Goal: Information Seeking & Learning: Check status

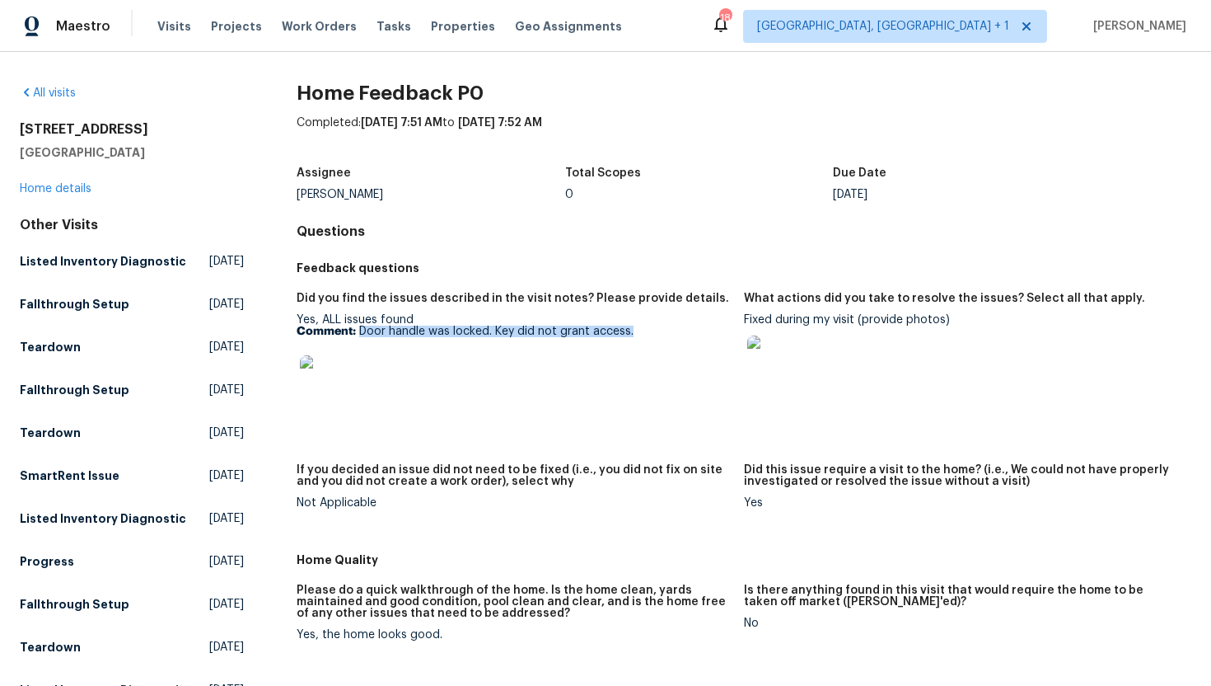
drag, startPoint x: 640, startPoint y: 332, endPoint x: 358, endPoint y: 331, distance: 281.8
click at [358, 331] on p "Comment: Door handle was locked. Key did not grant access." at bounding box center [514, 332] width 434 height 12
copy p "Door handle was locked. Key did not grant access."
drag, startPoint x: 745, startPoint y: 319, endPoint x: 855, endPoint y: 323, distance: 110.5
click at [855, 323] on div "Fixed during my visit (provide photos)" at bounding box center [961, 356] width 434 height 84
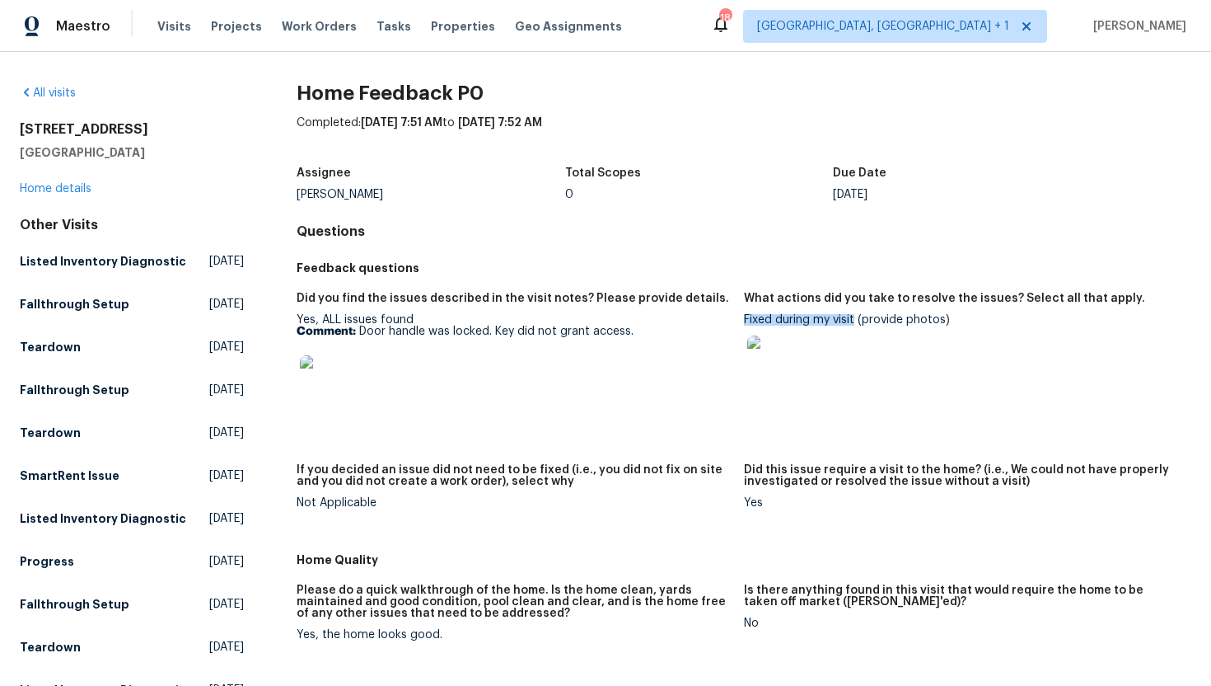
copy div "Fixed during my visit"
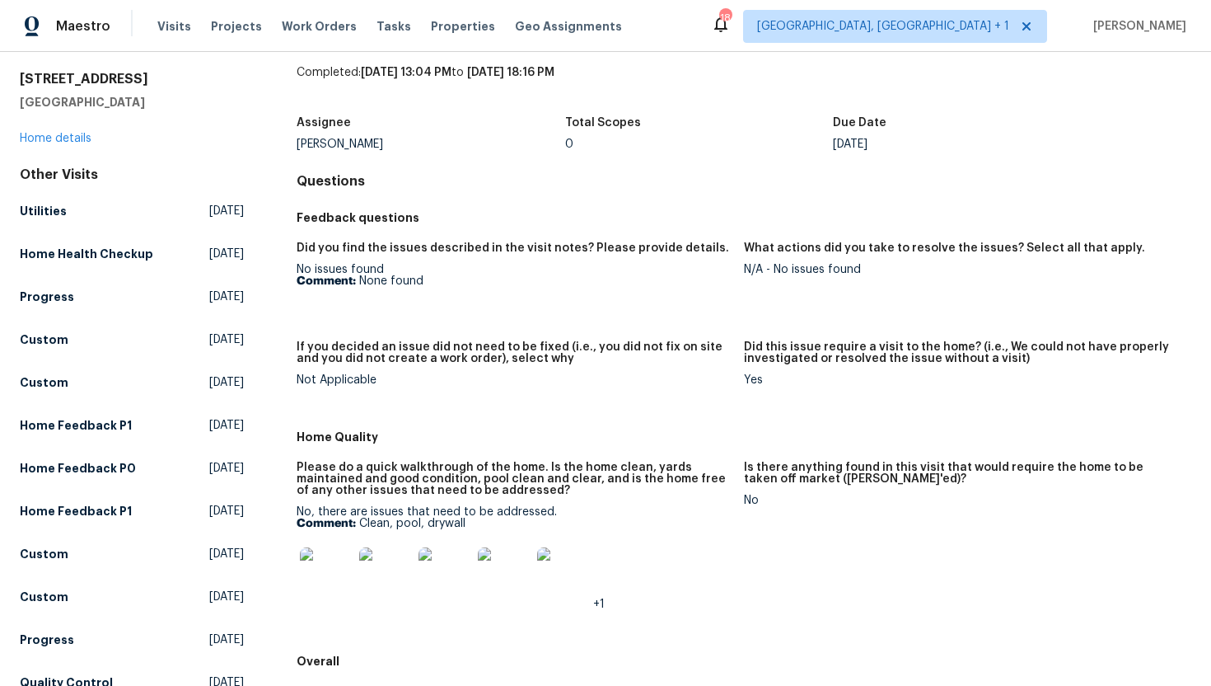
scroll to position [56, 0]
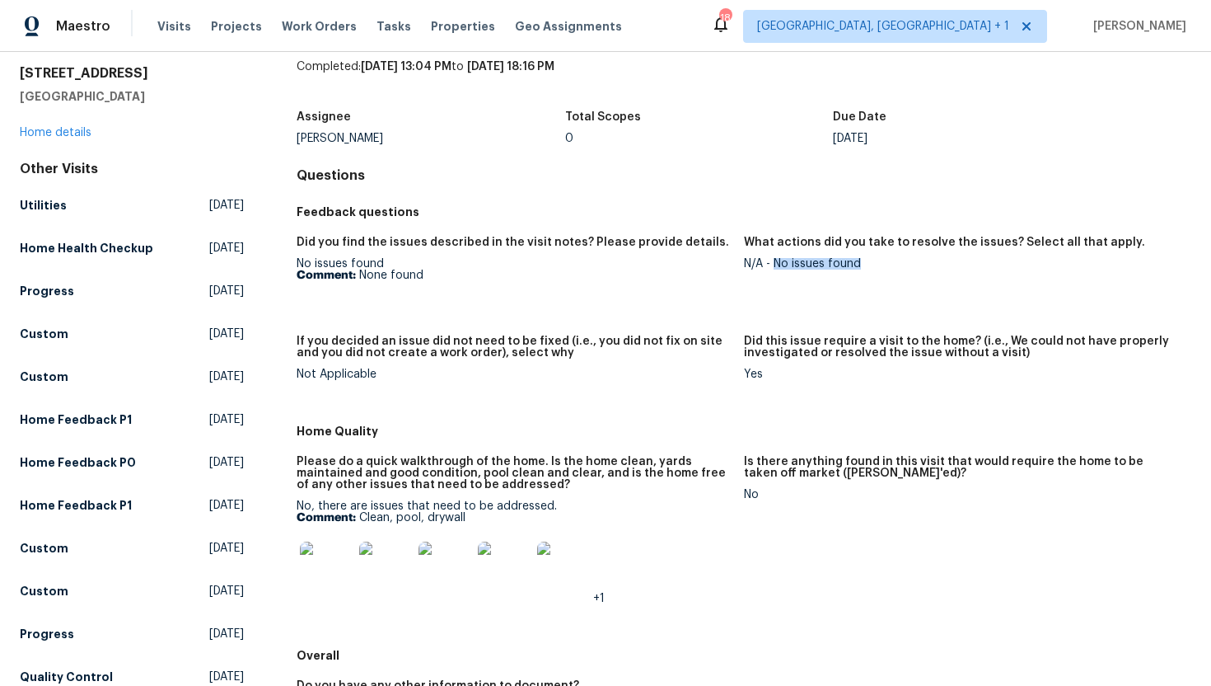
drag, startPoint x: 878, startPoint y: 267, endPoint x: 772, endPoint y: 267, distance: 105.5
click at [772, 267] on div "N/A - No issues found" at bounding box center [961, 264] width 434 height 12
copy div "No issues found"
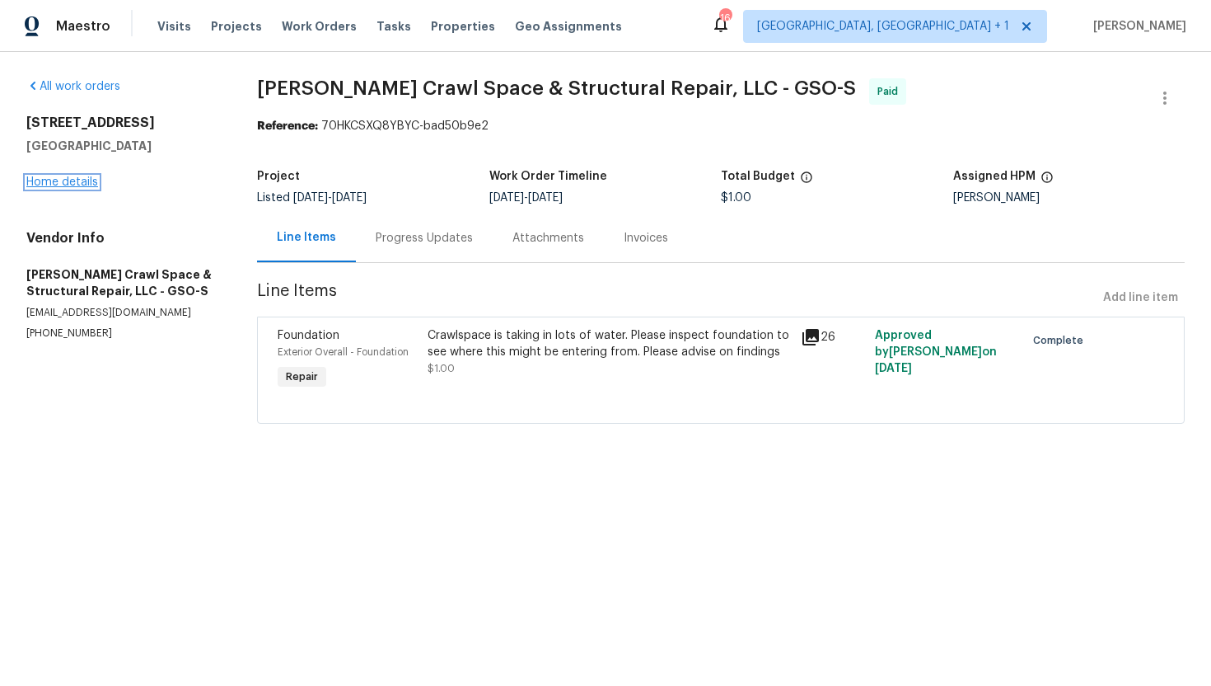
click at [65, 180] on link "Home details" at bounding box center [62, 182] width 72 height 12
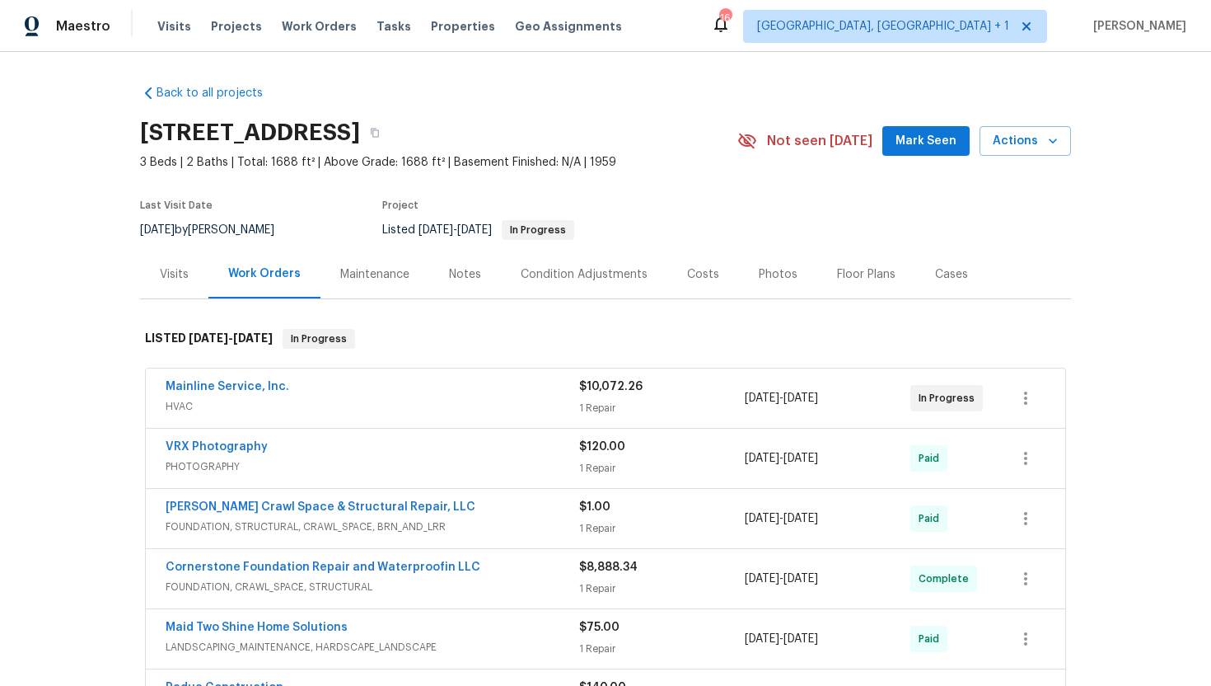
click at [186, 275] on div "Visits" at bounding box center [174, 274] width 29 height 16
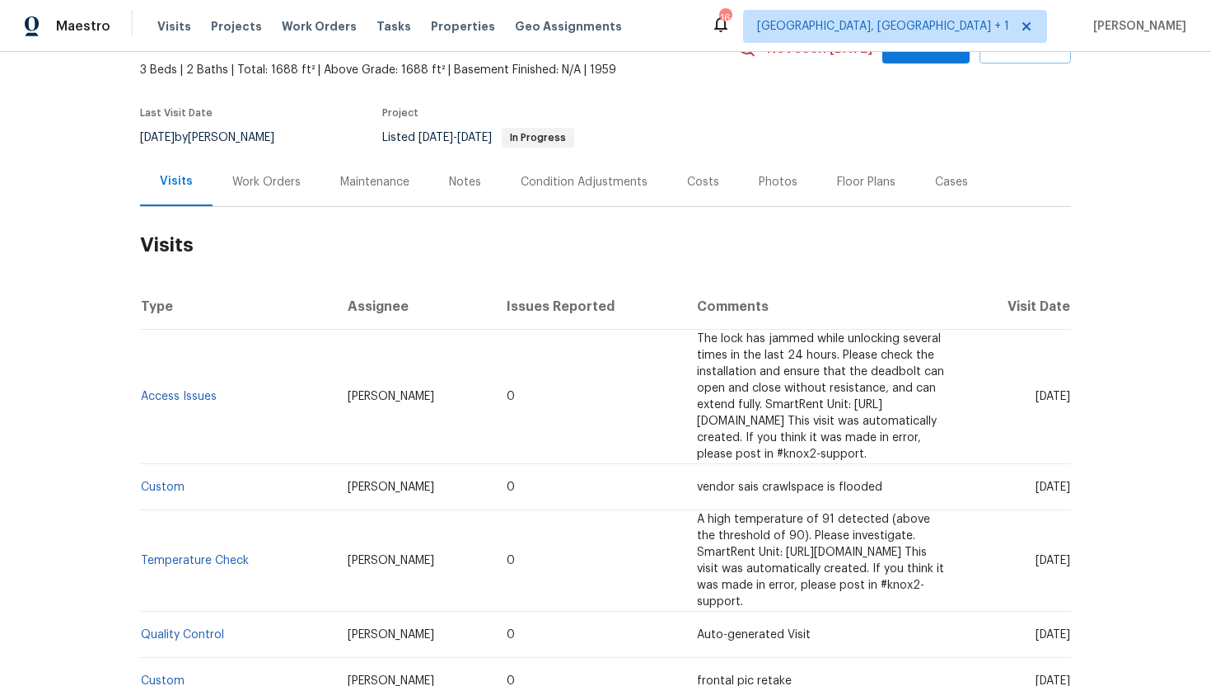
scroll to position [112, 0]
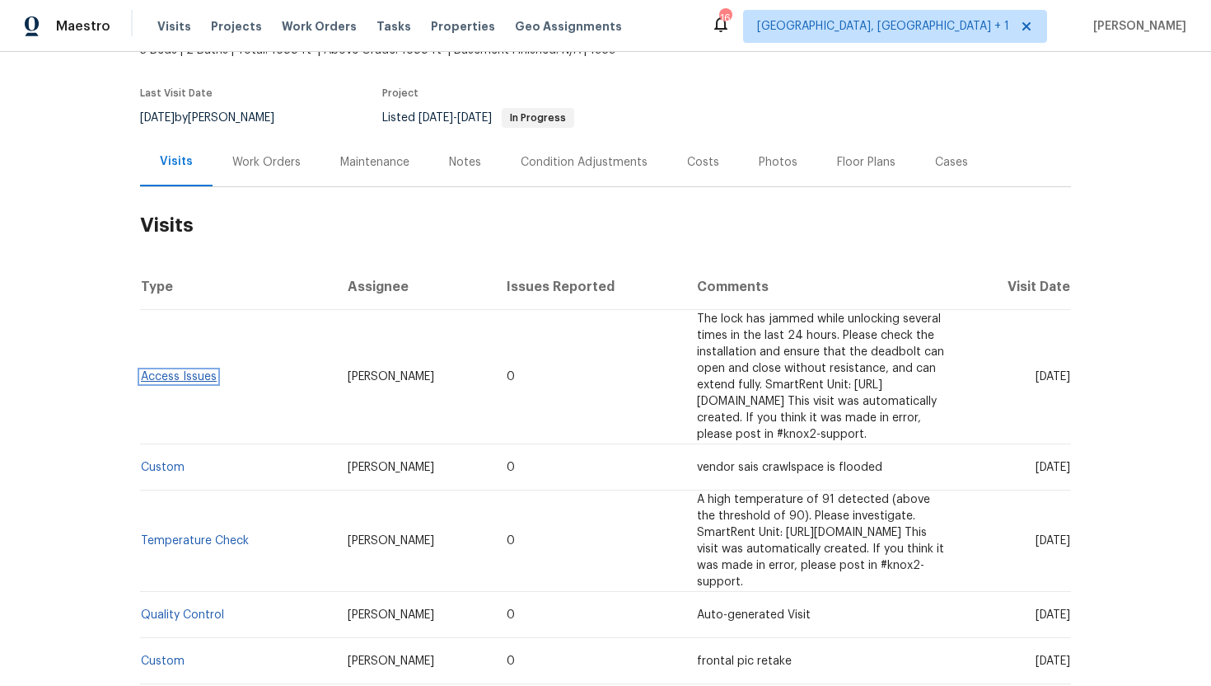
click at [197, 371] on link "Access Issues" at bounding box center [179, 377] width 76 height 12
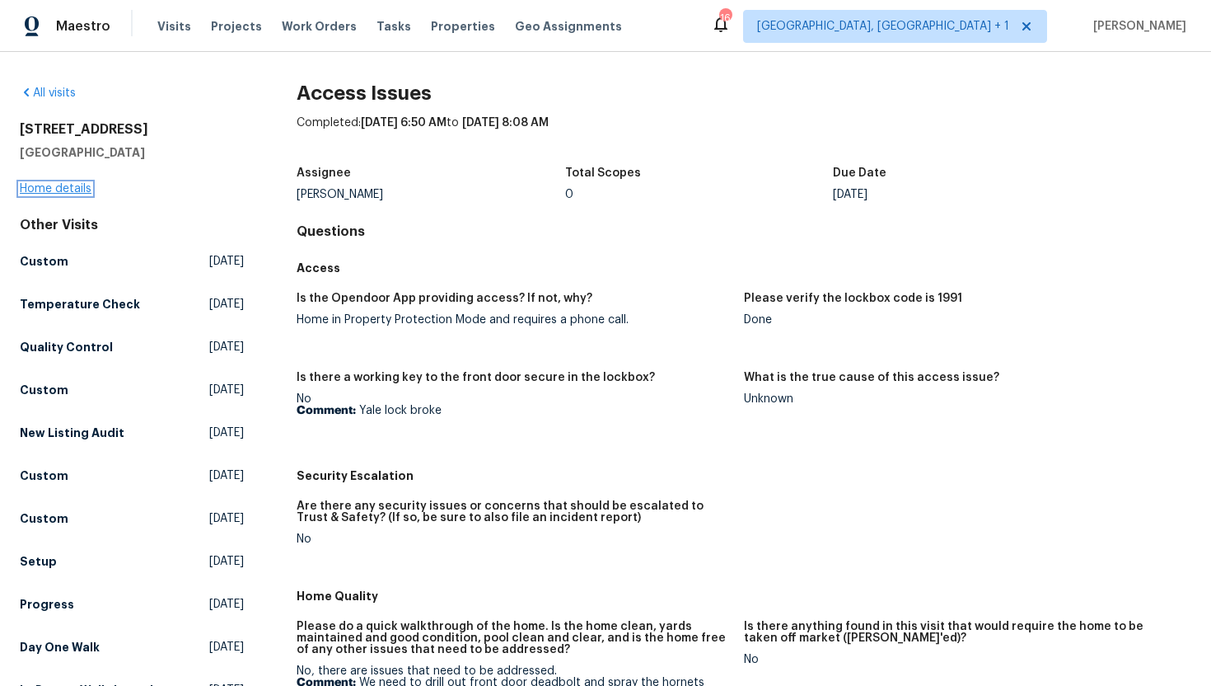
click at [82, 190] on link "Home details" at bounding box center [56, 189] width 72 height 12
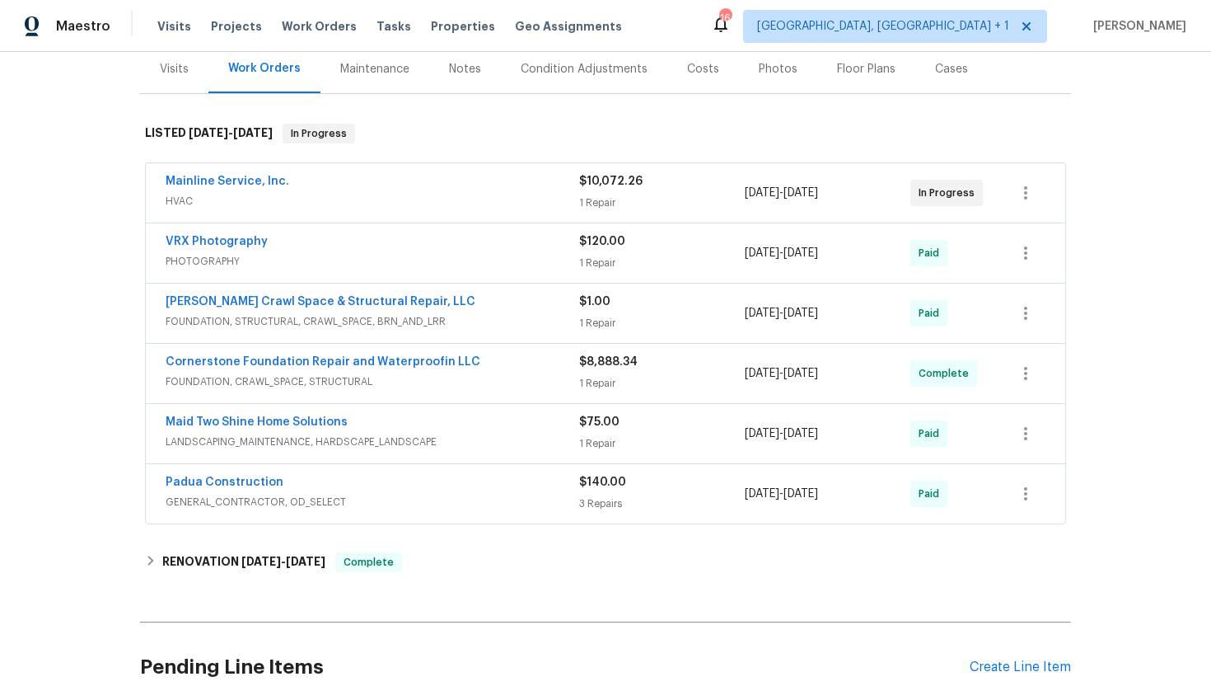
scroll to position [209, 0]
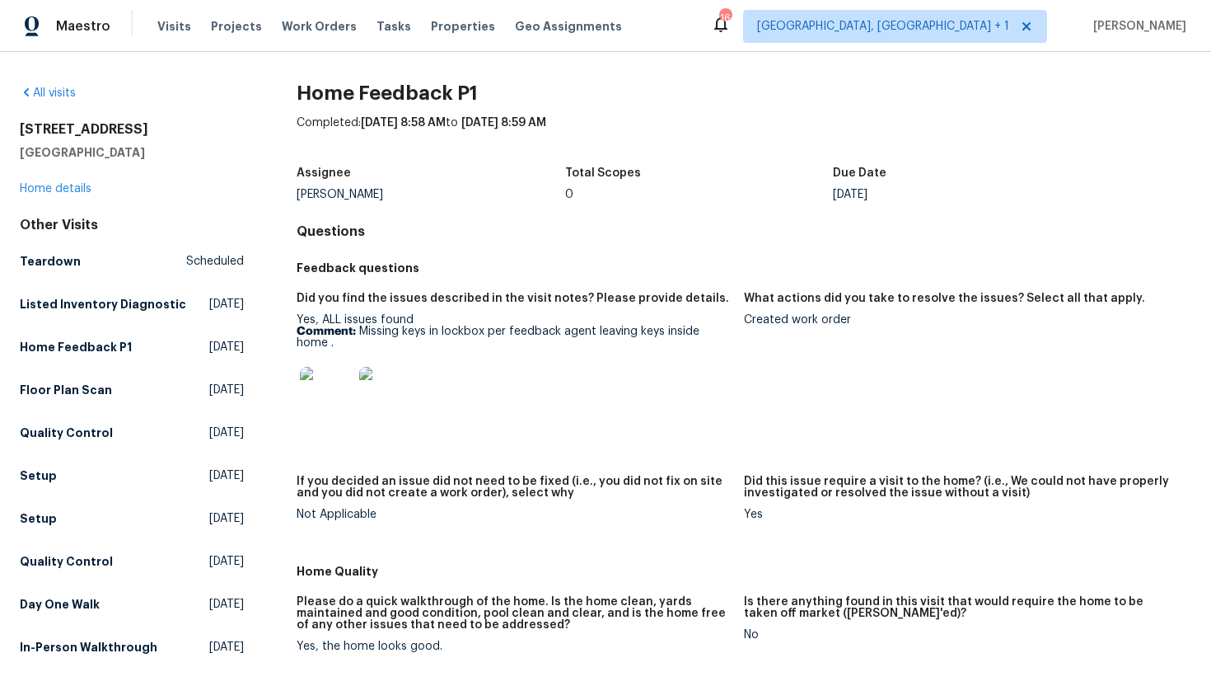
click at [390, 349] on div "Yes, ALL issues found Comment: Missing keys in lockbox per feedback agent leavi…" at bounding box center [514, 371] width 434 height 115
click at [396, 344] on p "Comment: Missing keys in lockbox per feedback agent leaving keys inside home ." at bounding box center [514, 337] width 434 height 23
drag, startPoint x: 400, startPoint y: 340, endPoint x: 359, endPoint y: 335, distance: 40.8
click at [359, 335] on p "Comment: Missing keys in lockbox per feedback agent leaving keys inside home ." at bounding box center [514, 337] width 434 height 23
copy p "Missing keys in lockbox per feedback agent leaving keys inside home ."
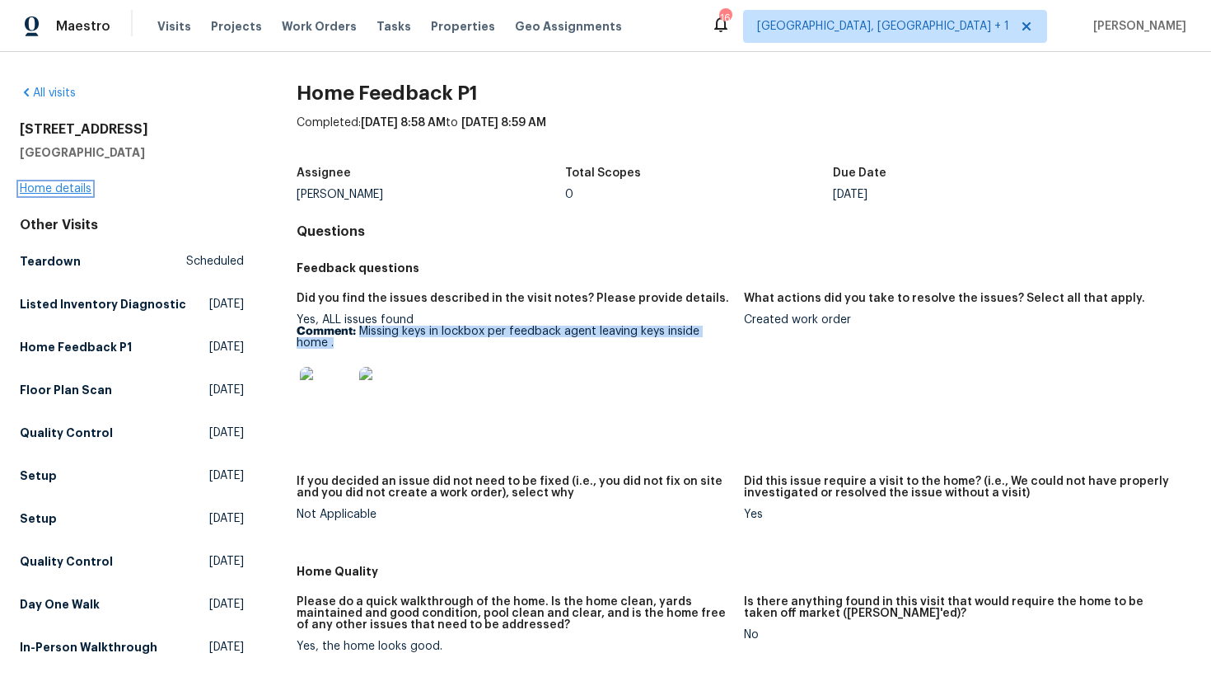
click at [68, 189] on link "Home details" at bounding box center [56, 189] width 72 height 12
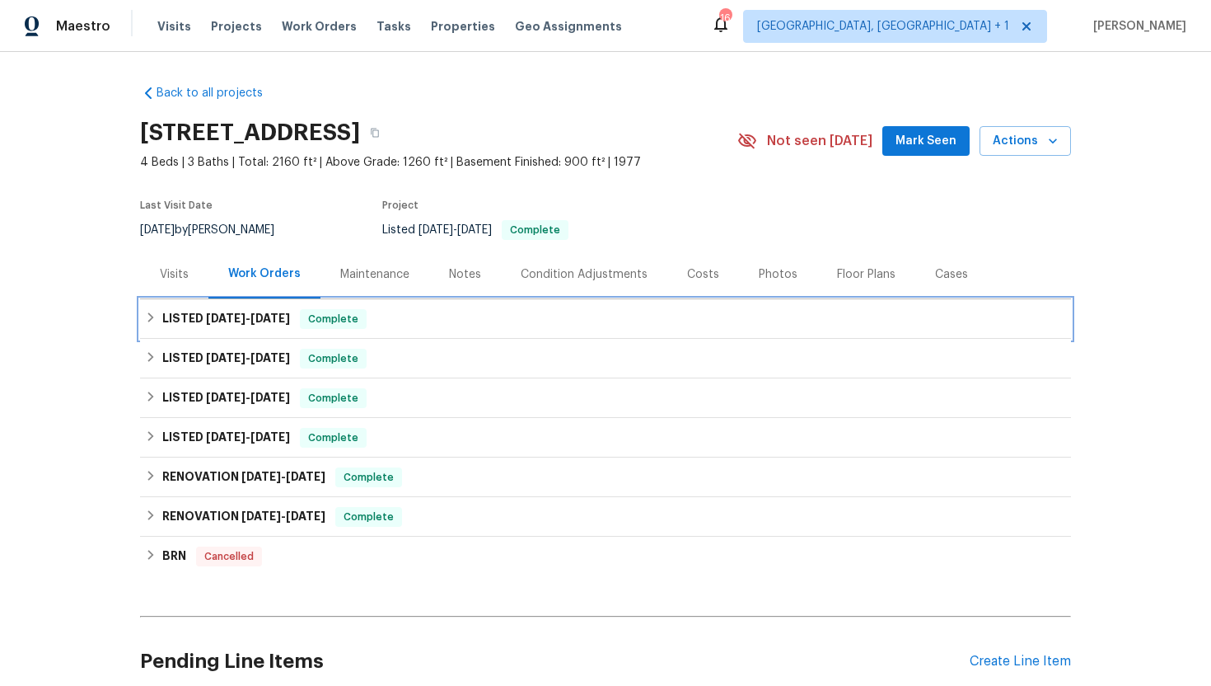
click at [294, 324] on div "LISTED 9/3/25 - 9/4/25 Complete" at bounding box center [605, 319] width 921 height 20
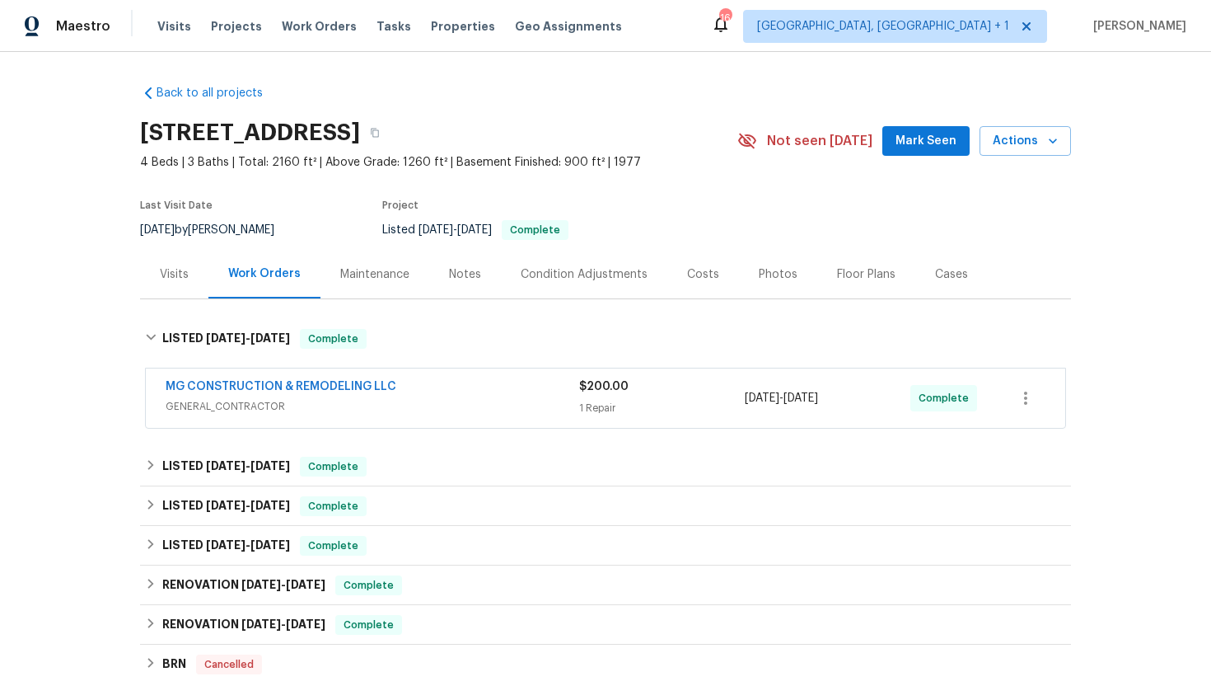
click at [358, 411] on span "GENERAL_CONTRACTOR" at bounding box center [373, 406] width 414 height 16
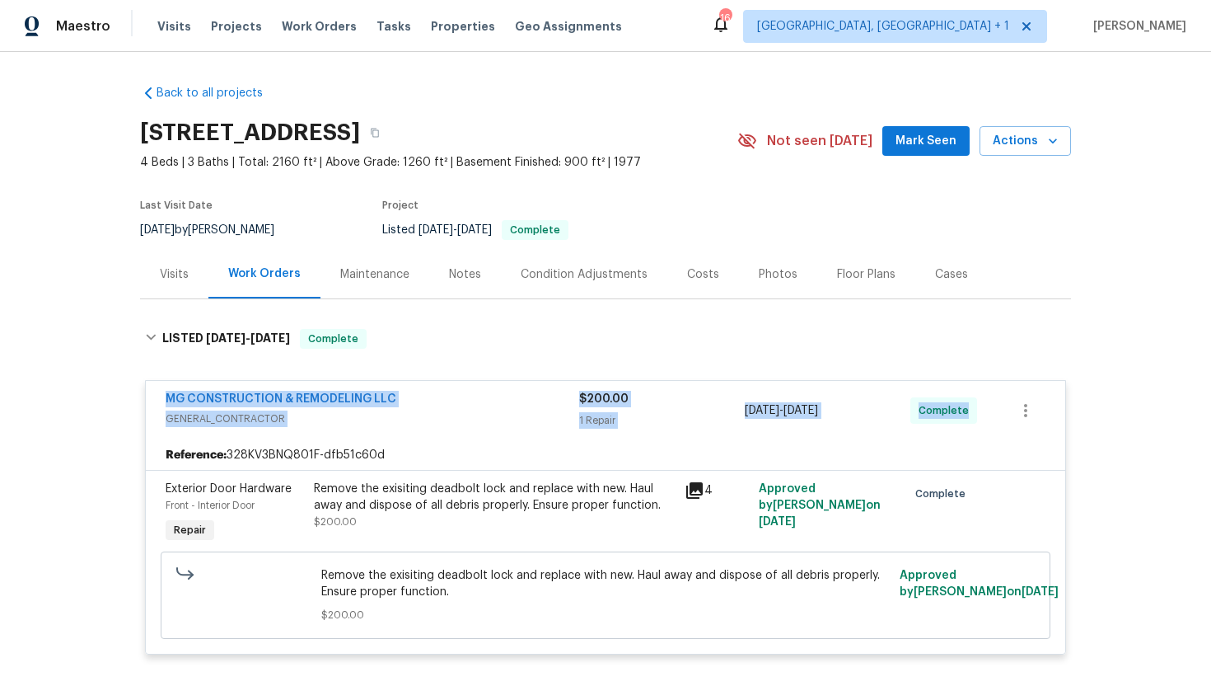
copy div "MG CONSTRUCTION & REMODELING LLC GENERAL_CONTRACTOR $200.00 1 Repair 9/3/2025 -…"
drag, startPoint x: 972, startPoint y: 409, endPoint x: 164, endPoint y: 396, distance: 807.7
click at [164, 396] on div "MG CONSTRUCTION & REMODELING LLC GENERAL_CONTRACTOR $200.00 1 Repair 9/3/2025 -…" at bounding box center [606, 410] width 920 height 59
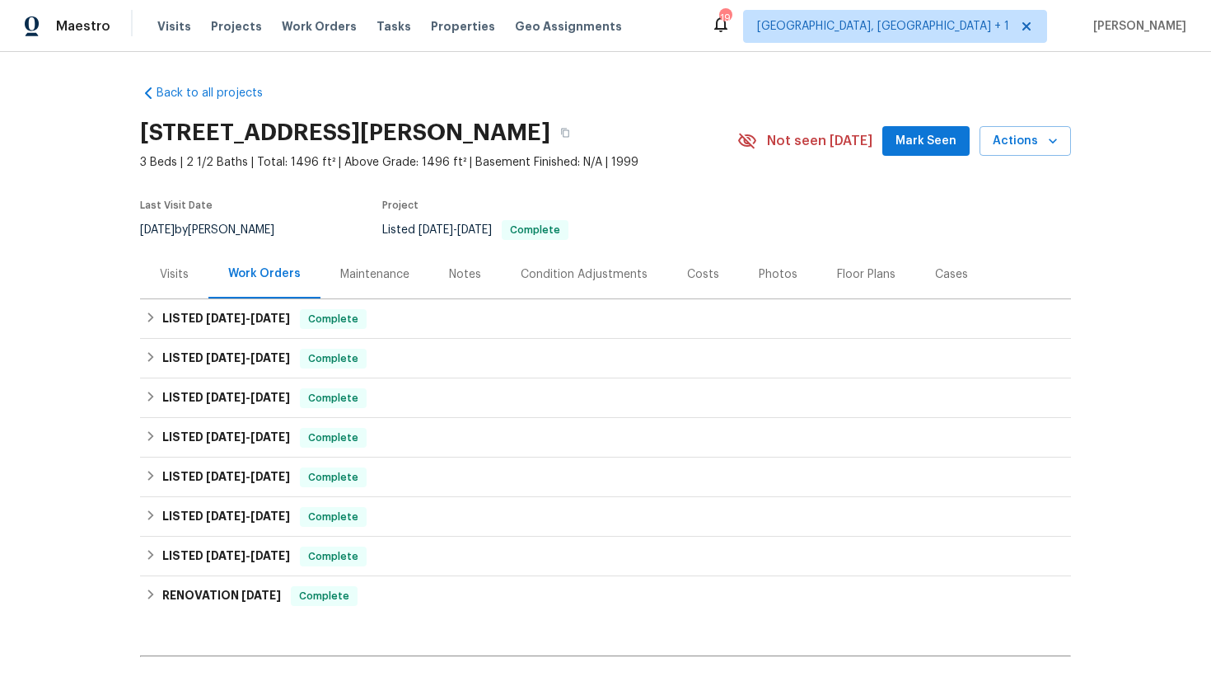
click at [188, 282] on div "Visits" at bounding box center [174, 274] width 68 height 49
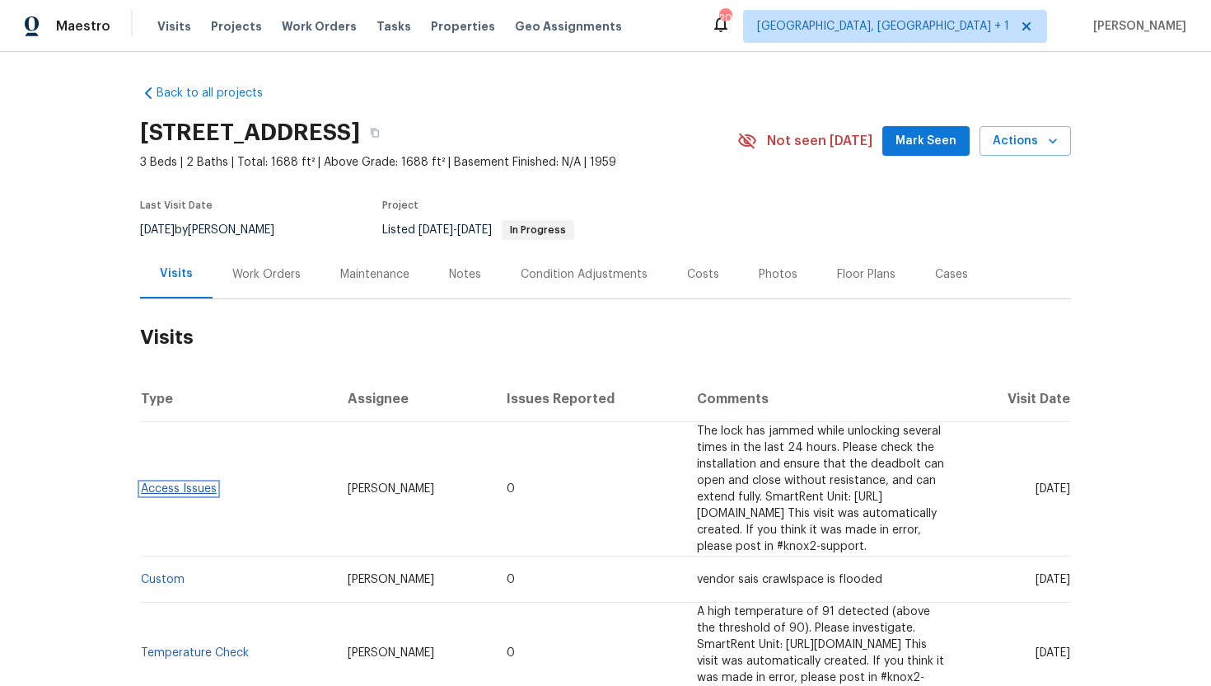
click at [197, 483] on link "Access Issues" at bounding box center [179, 489] width 76 height 12
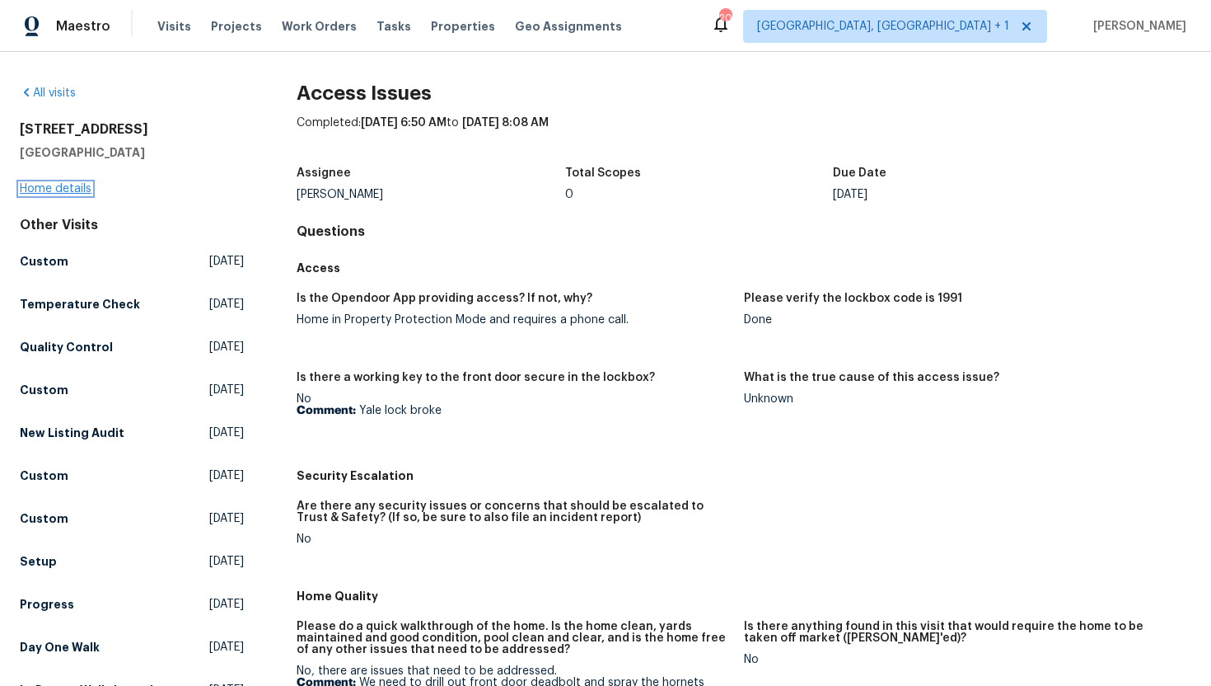
click at [68, 189] on link "Home details" at bounding box center [56, 189] width 72 height 12
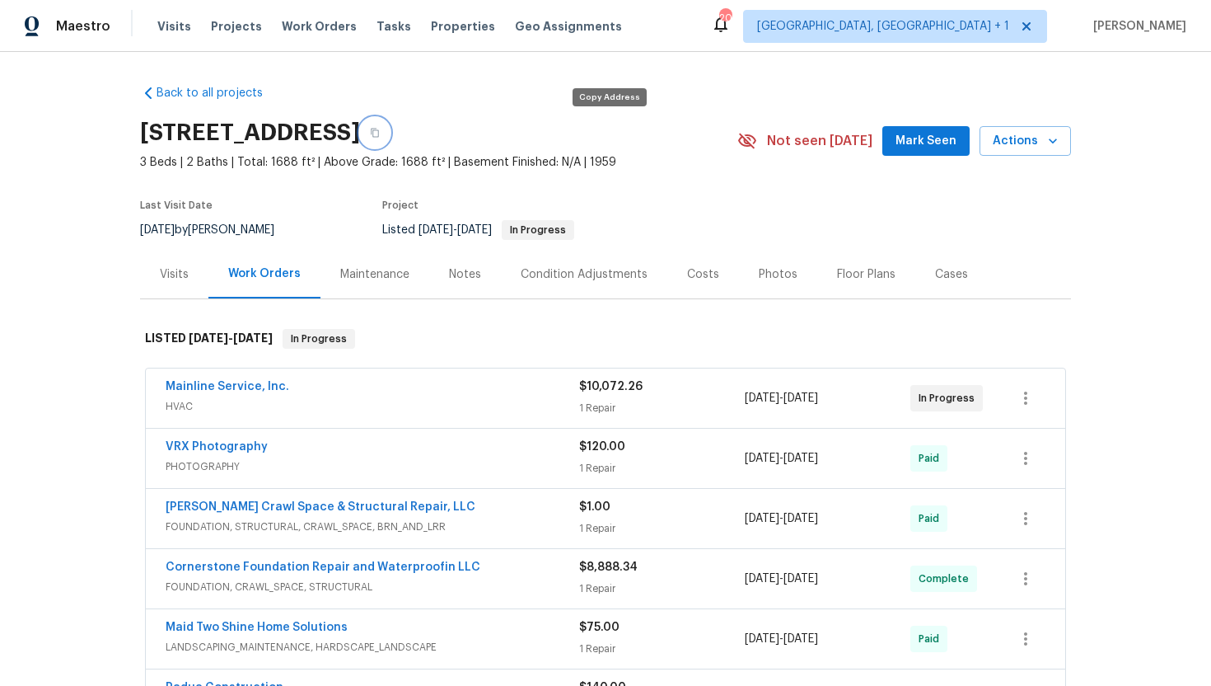
click at [390, 138] on button "button" at bounding box center [375, 133] width 30 height 30
